Goal: Task Accomplishment & Management: Manage account settings

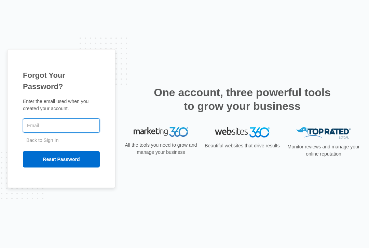
click at [62, 128] on input "text" at bounding box center [61, 125] width 77 height 14
type input "bayp"
click at [61, 159] on input "Reset Password" at bounding box center [61, 159] width 77 height 16
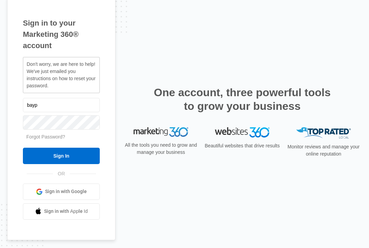
click at [327, 136] on div "All the tools you need to grow and manage your business Beautiful websites that…" at bounding box center [242, 144] width 239 height 35
click at [54, 109] on input "bayp" at bounding box center [61, 105] width 77 height 14
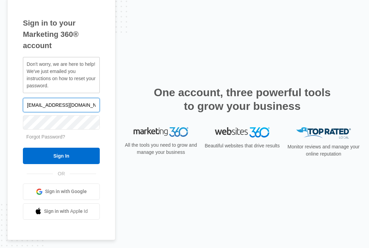
type input "bayfoot@gmail.com"
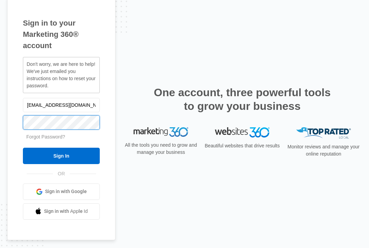
click at [61, 156] on input "Sign In" at bounding box center [61, 156] width 77 height 16
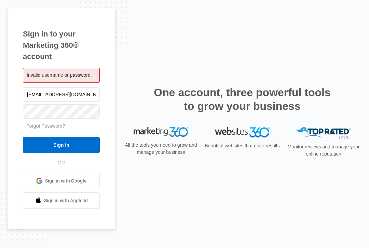
click at [60, 127] on link "Forgot Password?" at bounding box center [45, 125] width 39 height 5
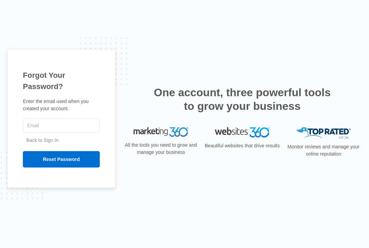
click at [55, 126] on input "text" at bounding box center [61, 125] width 77 height 14
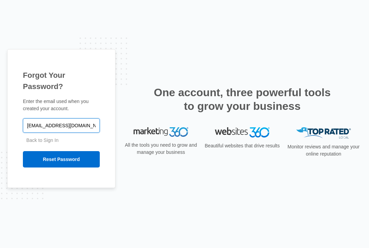
type input "bayfoot@yahoo.com"
click at [81, 160] on input "Reset Password" at bounding box center [61, 159] width 77 height 16
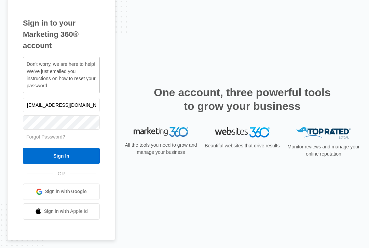
click at [72, 212] on span "Sign in with Apple Id" at bounding box center [66, 211] width 44 height 7
